Goal: Transaction & Acquisition: Purchase product/service

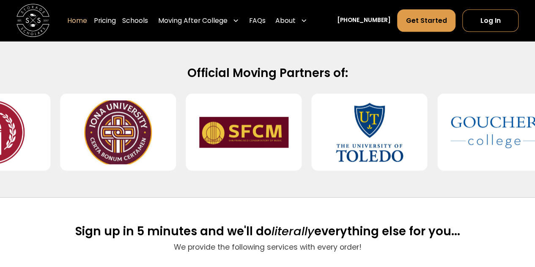
scroll to position [350, 0]
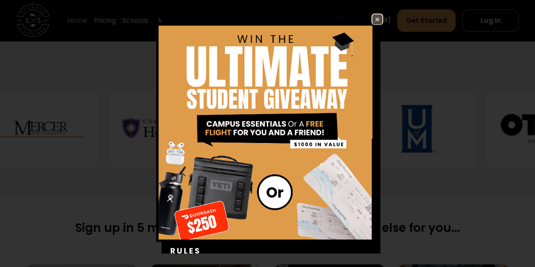
click at [365, 22] on img at bounding box center [267, 162] width 231 height 297
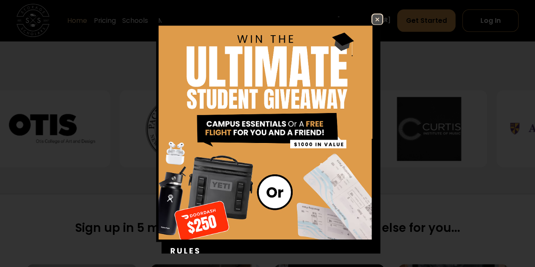
click at [372, 16] on img at bounding box center [377, 19] width 10 height 10
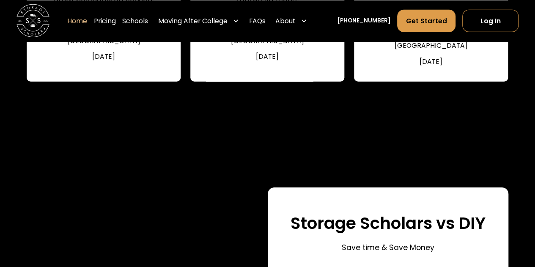
scroll to position [1283, 0]
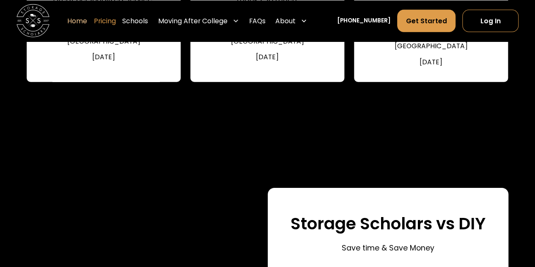
click at [116, 23] on link "Pricing" at bounding box center [105, 20] width 22 height 23
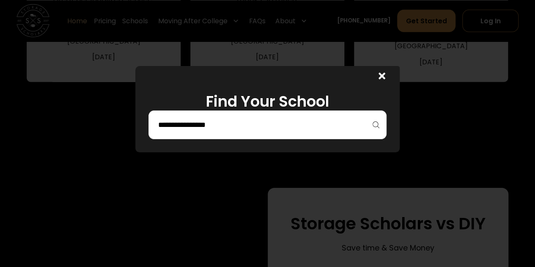
click at [220, 110] on h1 "Find Your School" at bounding box center [267, 102] width 238 height 18
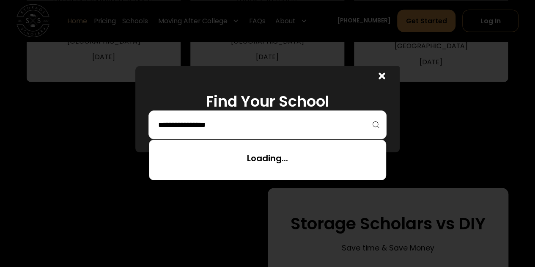
click at [196, 123] on input "search" at bounding box center [267, 125] width 220 height 14
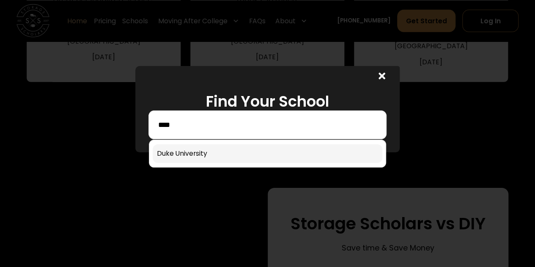
type input "****"
click at [193, 152] on link at bounding box center [268, 153] width 230 height 19
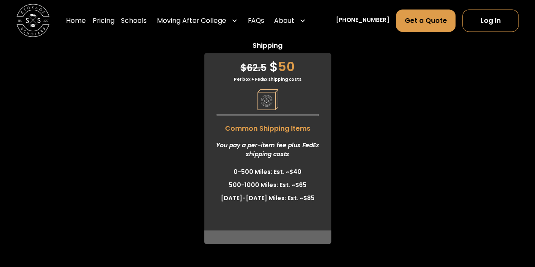
scroll to position [2276, 0]
